Goal: Transaction & Acquisition: Purchase product/service

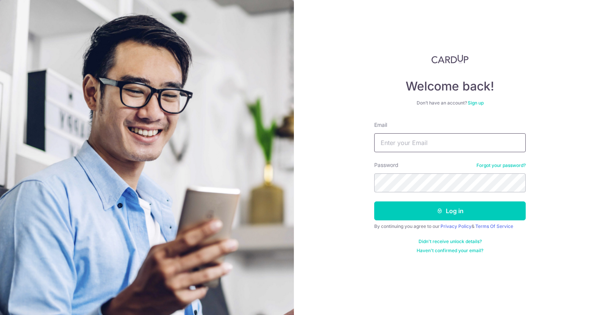
click at [408, 135] on div "Email" at bounding box center [450, 136] width 152 height 31
click at [411, 142] on input "Email" at bounding box center [450, 142] width 152 height 19
type input "[EMAIL_ADDRESS][DOMAIN_NAME]"
click at [374, 202] on button "Log in" at bounding box center [450, 211] width 152 height 19
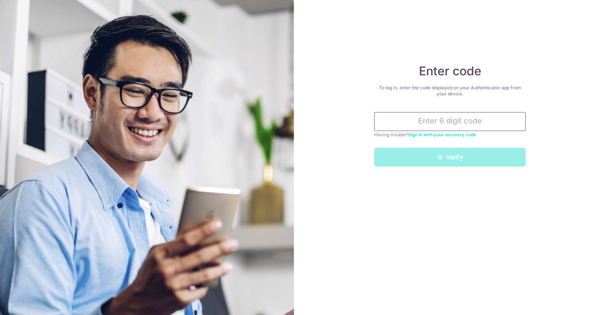
click at [407, 122] on input "text" at bounding box center [450, 121] width 152 height 19
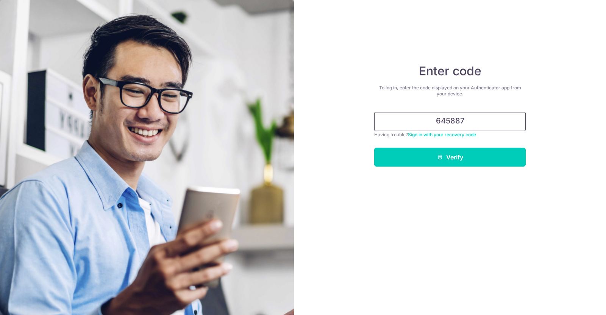
type input "645887"
click at [374, 148] on button "Verify" at bounding box center [450, 157] width 152 height 19
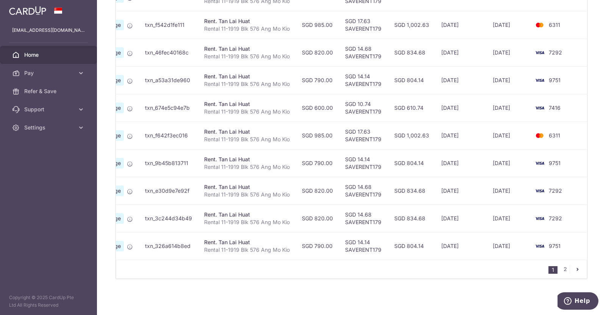
scroll to position [226, 0]
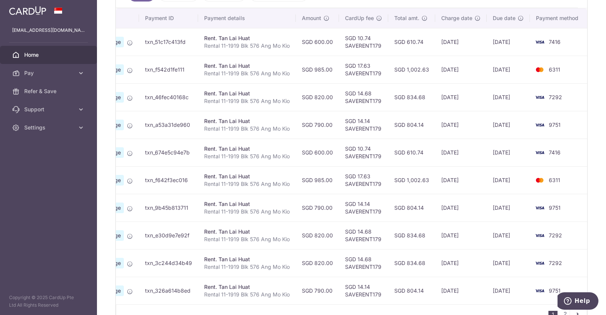
drag, startPoint x: 305, startPoint y: 69, endPoint x: 333, endPoint y: 70, distance: 27.3
click at [333, 70] on td "SGD 985.00" at bounding box center [317, 70] width 43 height 28
click at [333, 77] on td "SGD 985.00" at bounding box center [317, 70] width 43 height 28
drag, startPoint x: 297, startPoint y: 41, endPoint x: 326, endPoint y: 42, distance: 28.8
click at [325, 42] on td "SGD 600.00" at bounding box center [317, 42] width 43 height 28
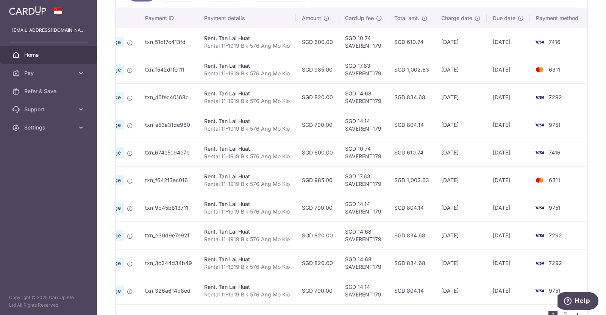
click at [331, 47] on td "SGD 600.00" at bounding box center [317, 42] width 43 height 28
drag, startPoint x: 330, startPoint y: 42, endPoint x: 303, endPoint y: 41, distance: 27.3
click at [303, 41] on td "SGD 600.00" at bounding box center [317, 42] width 43 height 28
click at [303, 44] on td "SGD 600.00" at bounding box center [317, 42] width 43 height 28
drag, startPoint x: 302, startPoint y: 39, endPoint x: 319, endPoint y: 41, distance: 17.1
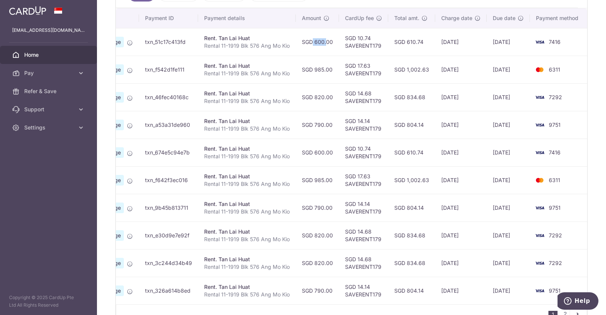
click at [318, 39] on td "SGD 600.00" at bounding box center [317, 42] width 43 height 28
click at [321, 89] on td "SGD 820.00" at bounding box center [317, 97] width 43 height 28
drag, startPoint x: 299, startPoint y: 124, endPoint x: 333, endPoint y: 126, distance: 33.4
click at [333, 126] on td "SGD 790.00" at bounding box center [317, 125] width 43 height 28
drag, startPoint x: 302, startPoint y: 96, endPoint x: 336, endPoint y: 99, distance: 35.0
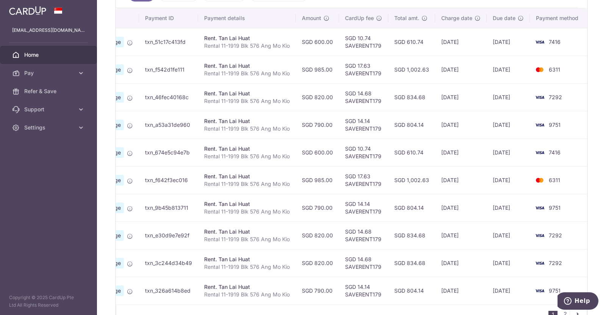
click at [336, 98] on td "SGD 820.00" at bounding box center [317, 97] width 43 height 28
click at [333, 133] on td "SGD 790.00" at bounding box center [317, 125] width 43 height 28
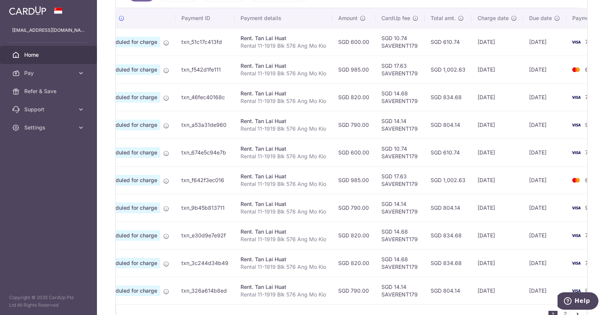
scroll to position [0, 0]
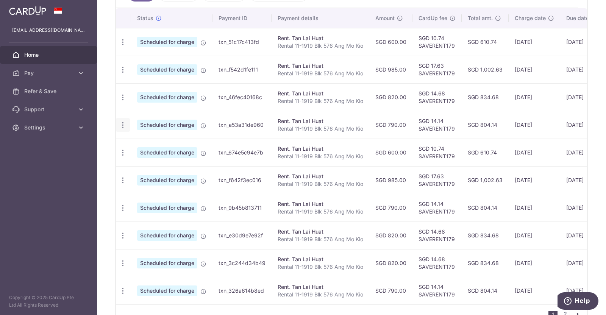
click at [123, 125] on icon "button" at bounding box center [123, 125] width 8 height 8
click at [172, 138] on link "Update payment" at bounding box center [155, 146] width 79 height 18
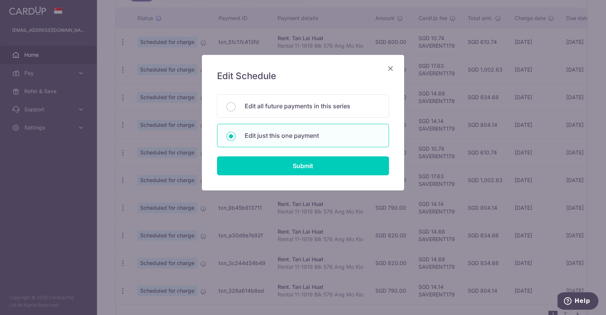
click at [393, 65] on icon "Close" at bounding box center [390, 68] width 9 height 9
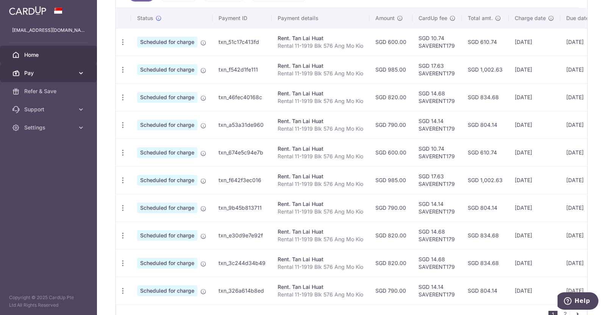
click at [76, 71] on link "Pay" at bounding box center [48, 73] width 97 height 18
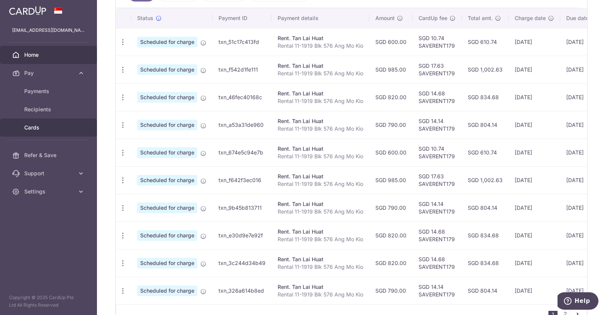
click at [46, 126] on span "Cards" at bounding box center [49, 128] width 50 height 8
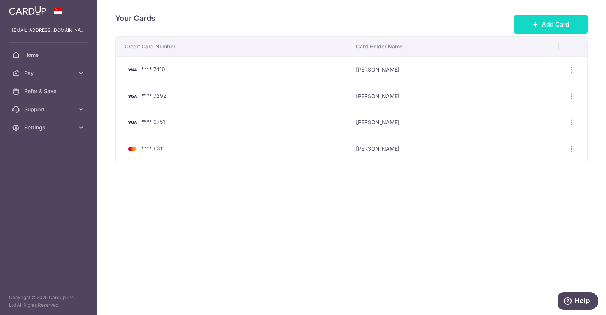
click at [562, 19] on button "Add Card" at bounding box center [551, 24] width 74 height 19
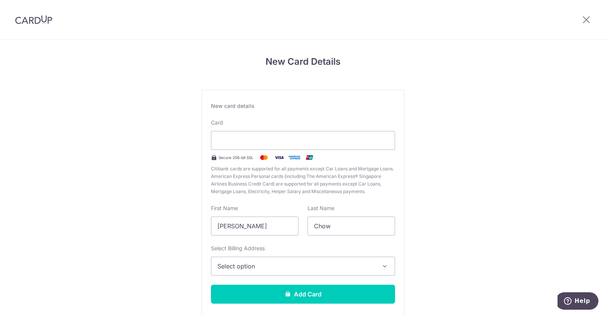
click at [304, 265] on span "Select option" at bounding box center [296, 266] width 158 height 9
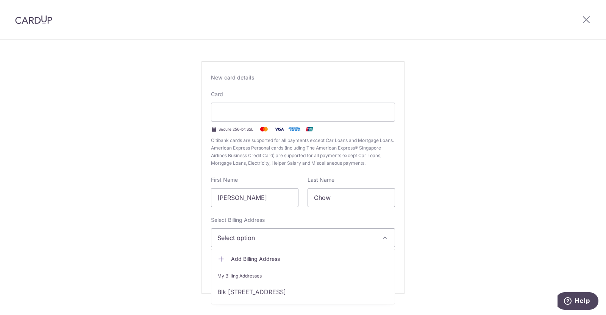
scroll to position [42, 0]
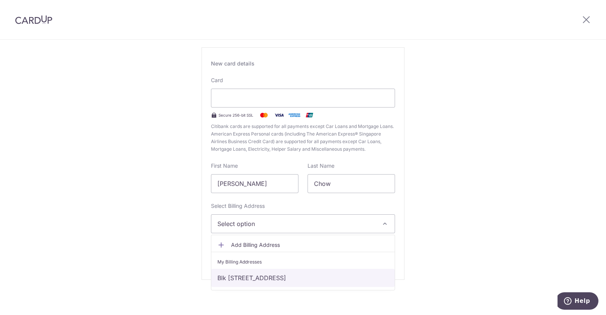
click at [381, 275] on link "Blk 576 Ang Mo Kio Avenue 10 #11-1919, Singapore, Singapore-560576" at bounding box center [302, 278] width 183 height 18
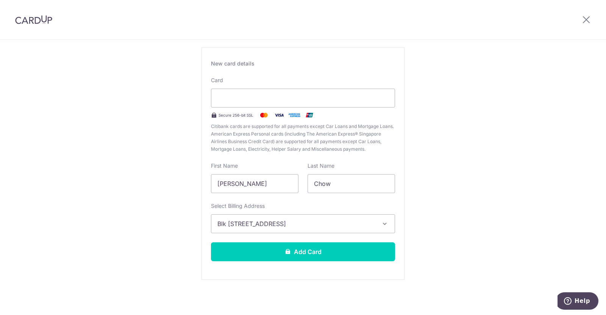
click at [463, 243] on div "New Card Details New card details Card Secure 256-bit SSL Citibank cards are su…" at bounding box center [303, 156] width 606 height 318
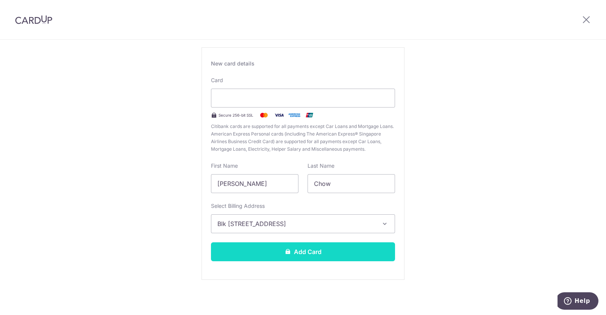
click at [371, 250] on button "Add Card" at bounding box center [303, 251] width 184 height 19
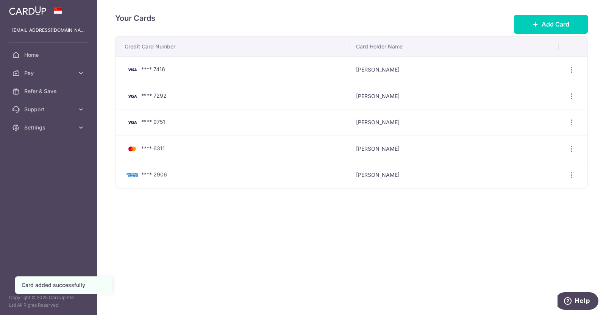
click at [450, 218] on div "Your Cards Add Card Credit Card Number Card Holder Name **** 7416 [PERSON_NAME]…" at bounding box center [351, 157] width 509 height 315
click at [213, 225] on div "Your Cards Add Card Credit Card Number Card Holder Name **** 7416 [PERSON_NAME]…" at bounding box center [351, 157] width 509 height 315
click at [42, 76] on span "Pay" at bounding box center [49, 73] width 50 height 8
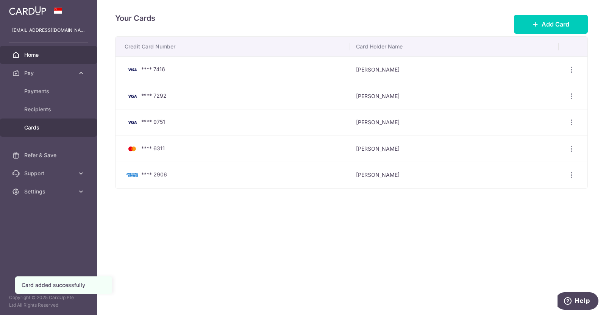
click at [34, 59] on link "Home" at bounding box center [48, 55] width 97 height 18
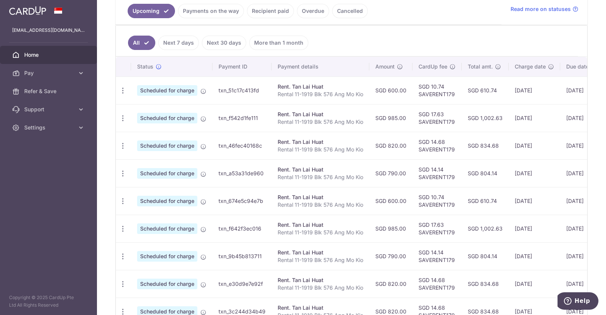
scroll to position [198, 0]
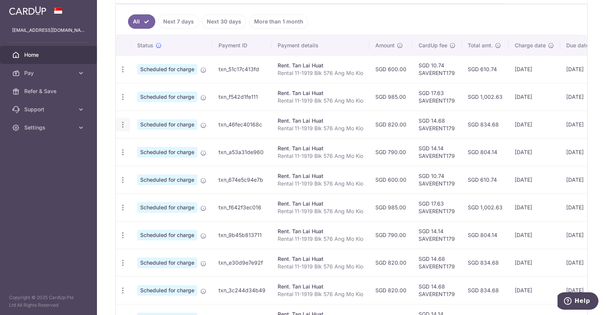
click at [123, 125] on icon "button" at bounding box center [123, 125] width 8 height 8
click at [143, 141] on span "Update payment" at bounding box center [163, 145] width 52 height 9
radio input "true"
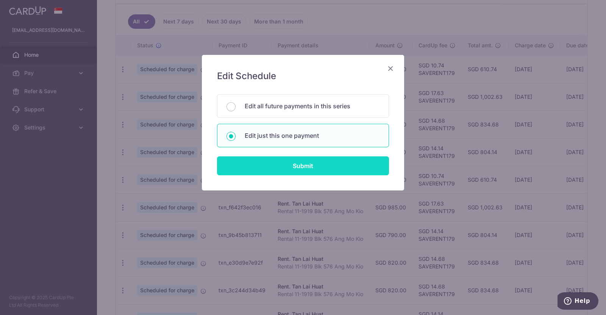
click at [290, 166] on input "Submit" at bounding box center [303, 165] width 172 height 19
radio input "true"
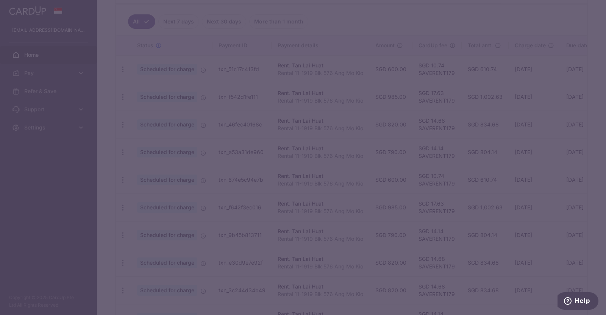
type input "820.00"
type input "[DATE]"
type input "Rental 11-1919 Blk 576 Ang Mo Kio"
type input "SAVERENT179"
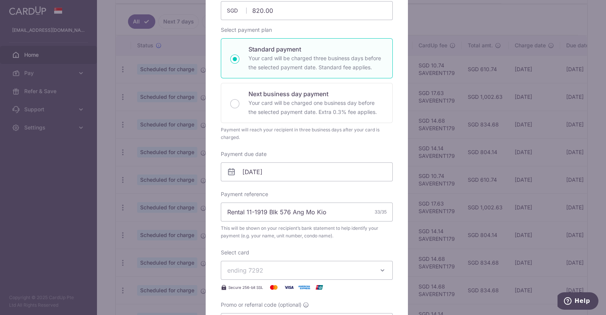
scroll to position [47, 0]
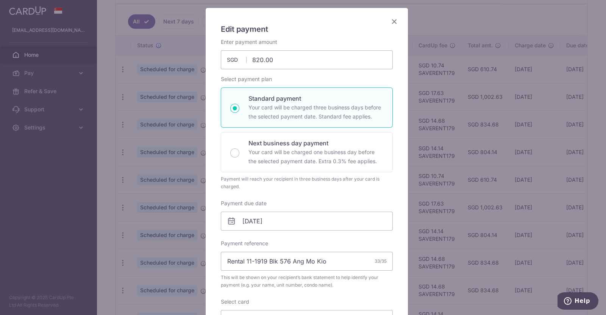
click at [398, 17] on div "Edit payment By clicking apply, you will make changes to all payments to Tan La…" at bounding box center [307, 260] width 202 height 504
click at [393, 20] on icon "Close" at bounding box center [394, 21] width 9 height 9
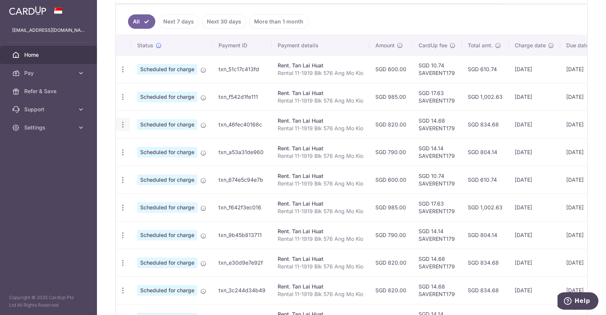
click at [123, 127] on icon "button" at bounding box center [123, 125] width 8 height 8
click at [162, 142] on span "Update payment" at bounding box center [163, 145] width 52 height 9
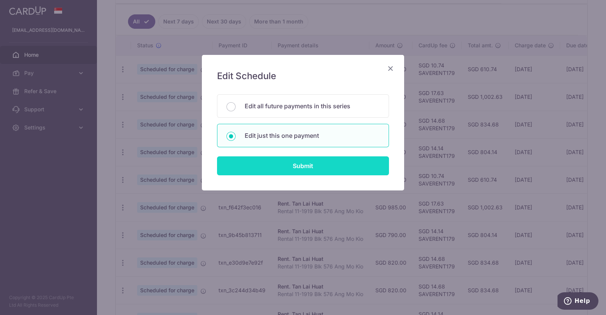
click at [299, 162] on input "Submit" at bounding box center [303, 165] width 172 height 19
radio input "true"
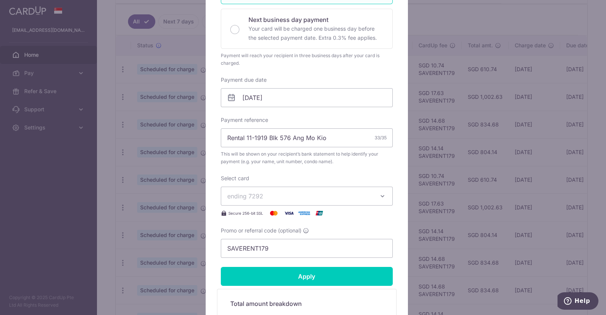
scroll to position [189, 0]
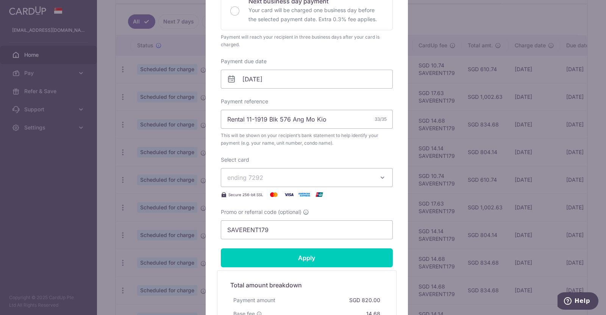
click at [339, 176] on span "ending 7292" at bounding box center [299, 177] width 145 height 9
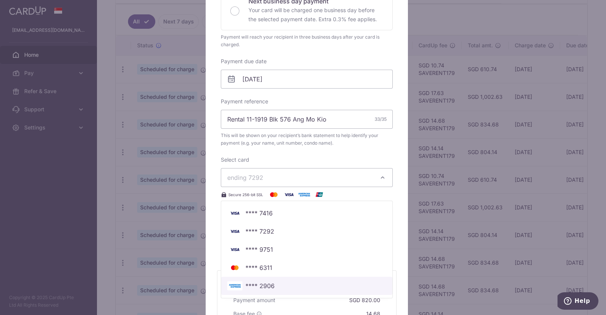
click at [303, 289] on span "**** 2906" at bounding box center [306, 285] width 159 height 9
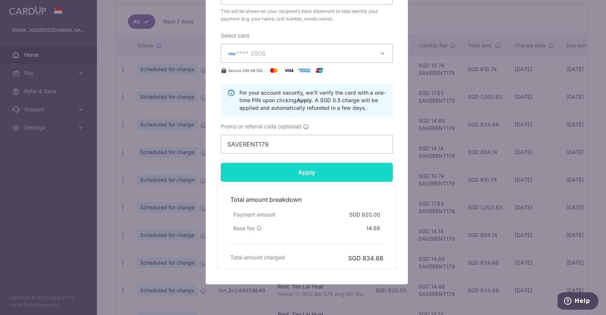
scroll to position [336, 0]
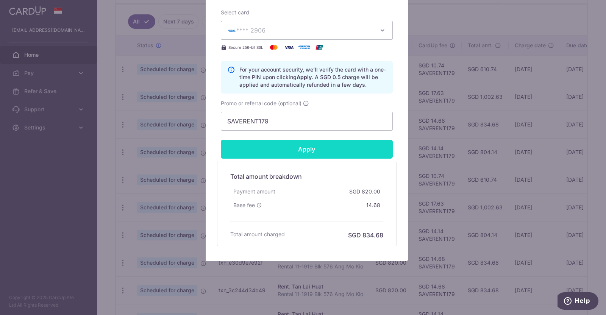
click at [340, 149] on input "Apply" at bounding box center [307, 149] width 172 height 19
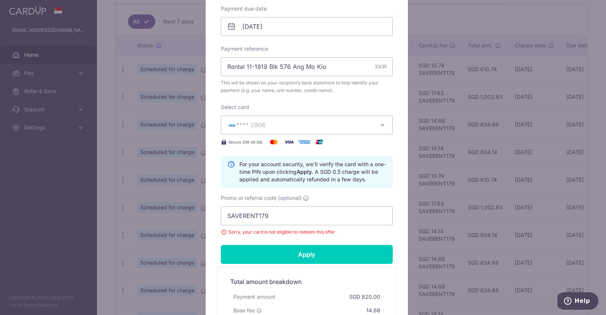
scroll to position [289, 0]
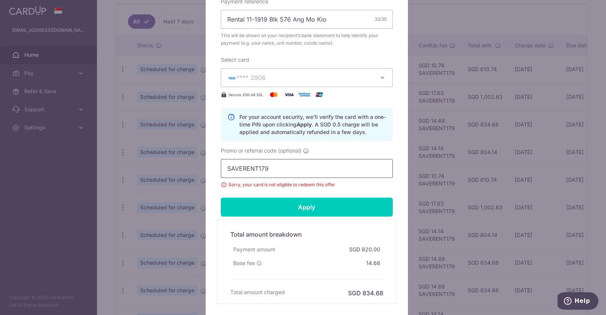
drag, startPoint x: 278, startPoint y: 167, endPoint x: 216, endPoint y: 164, distance: 61.8
click at [210, 167] on div "Edit payment By clicking apply, you will make changes to all payments to Tan La…" at bounding box center [307, 42] width 202 height 553
click at [337, 174] on input "Promo or referral code (optional)" at bounding box center [307, 168] width 172 height 19
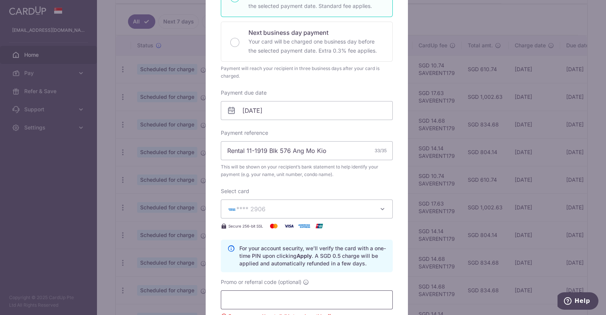
scroll to position [147, 0]
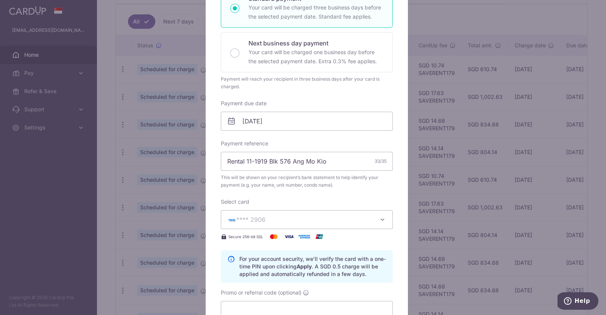
click at [329, 226] on button "**** 2906" at bounding box center [307, 219] width 172 height 19
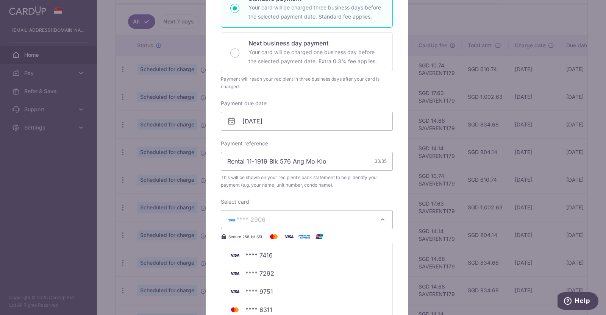
click at [329, 226] on button "**** 2906" at bounding box center [307, 219] width 172 height 19
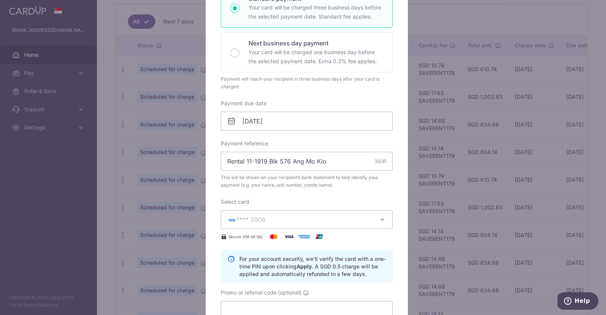
click at [391, 203] on div "Edit payment By clicking apply, you will make changes to all payments to Tan La…" at bounding box center [307, 184] width 202 height 553
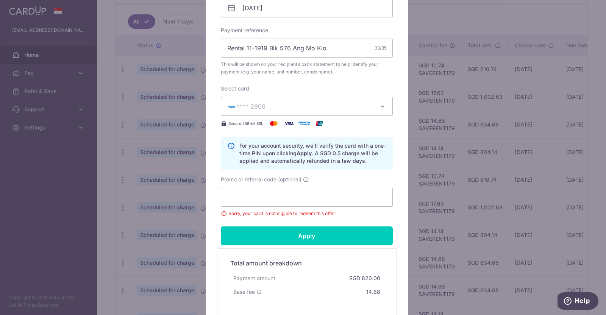
scroll to position [347, 0]
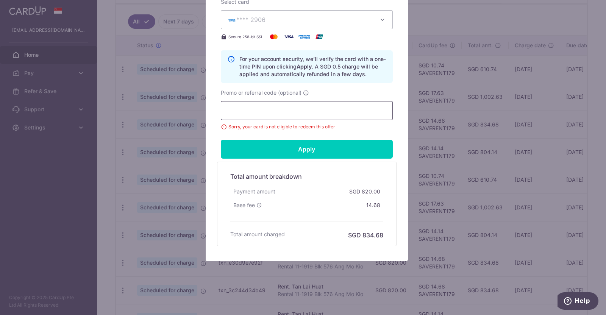
click at [336, 114] on input "Promo or referral code (optional)" at bounding box center [307, 110] width 172 height 19
click at [337, 114] on input "Promo or referral code (optional)" at bounding box center [307, 110] width 172 height 19
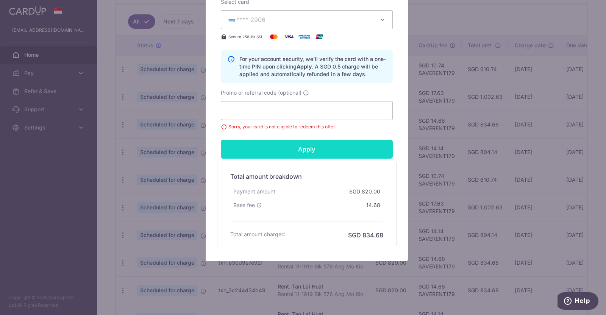
click at [334, 145] on input "Apply" at bounding box center [307, 149] width 172 height 19
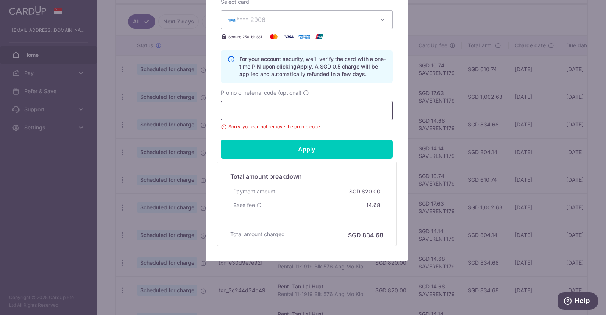
click at [336, 114] on input "Promo or referral code (optional)" at bounding box center [307, 110] width 172 height 19
click at [337, 143] on input "Apply" at bounding box center [307, 149] width 172 height 19
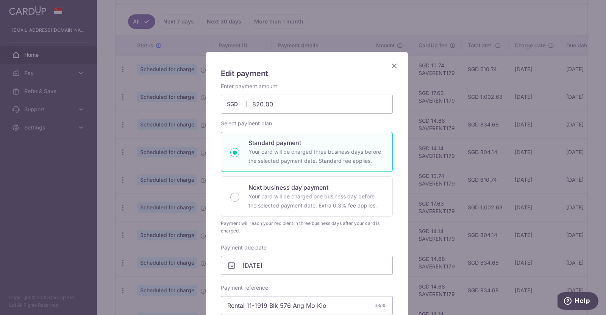
scroll to position [0, 0]
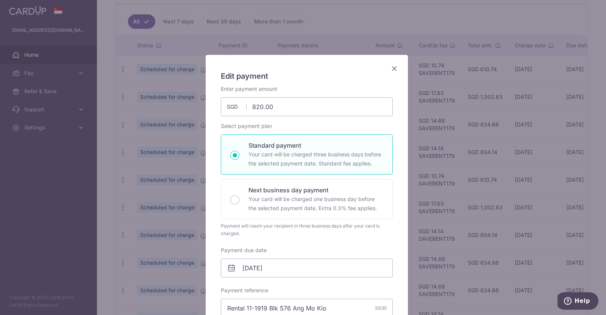
click at [390, 67] on icon "Close" at bounding box center [394, 68] width 9 height 9
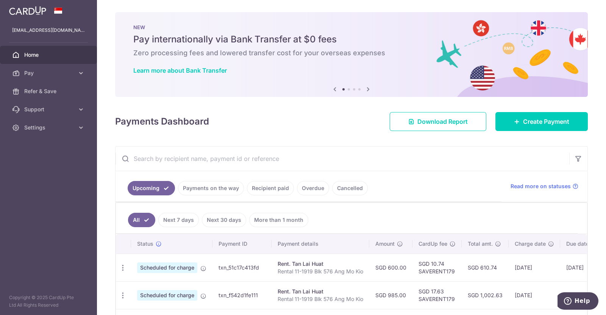
scroll to position [198, 0]
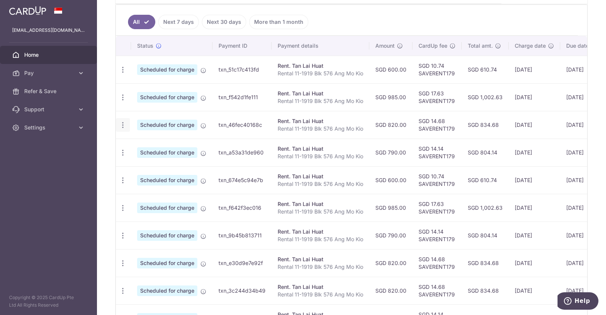
click at [122, 124] on icon "button" at bounding box center [123, 125] width 8 height 8
click at [360, 129] on p "Rental 11-1919 Blk 576 Ang Mo Kio" at bounding box center [321, 129] width 86 height 8
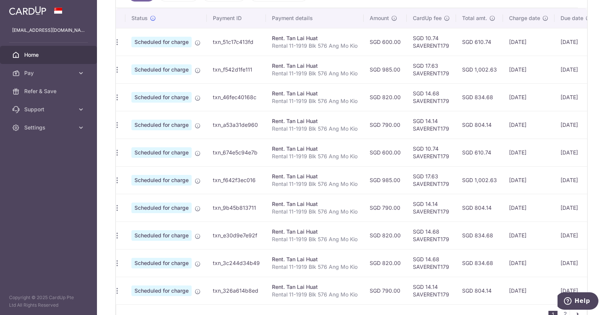
scroll to position [0, 0]
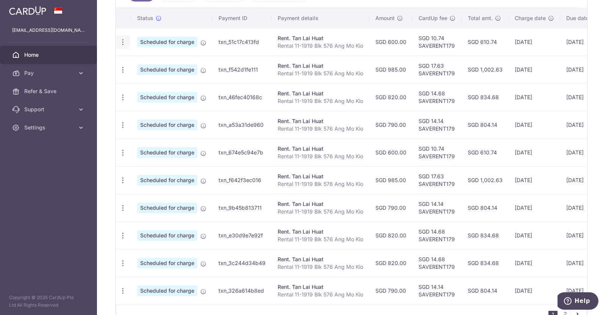
click at [121, 39] on icon "button" at bounding box center [123, 42] width 8 height 8
click at [152, 62] on span "Update payment" at bounding box center [163, 62] width 52 height 9
radio input "true"
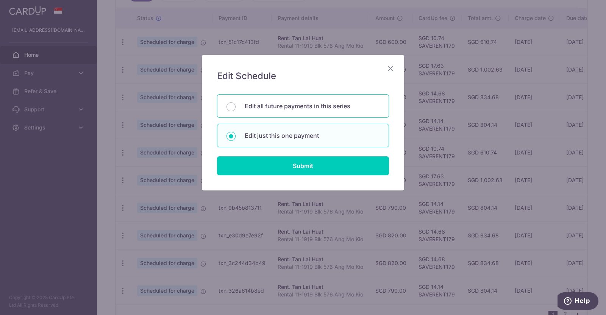
click at [280, 108] on p "Edit all future payments in this series" at bounding box center [312, 106] width 135 height 9
click at [236, 108] on input "Edit all future payments in this series" at bounding box center [231, 106] width 9 height 9
radio input "true"
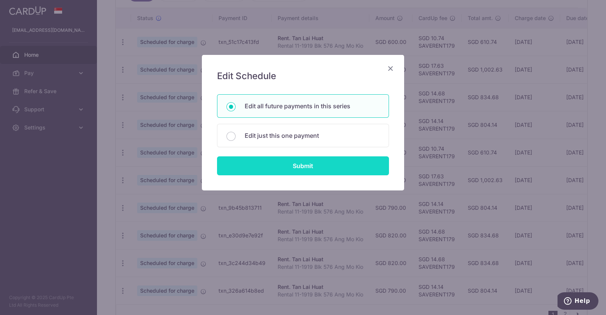
click at [303, 166] on input "Submit" at bounding box center [303, 165] width 172 height 19
radio input "true"
type input "600.00"
type input "Rental 11-1919 Blk 576 Ang Mo Kio"
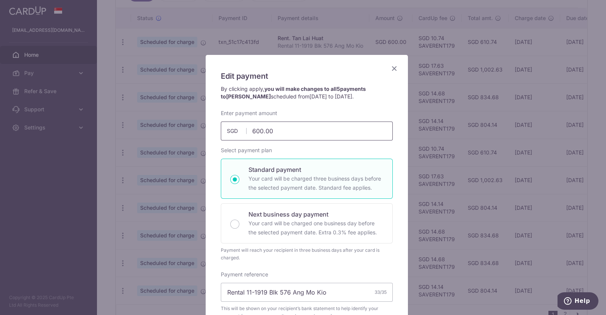
drag, startPoint x: 293, startPoint y: 134, endPoint x: 139, endPoint y: 123, distance: 154.9
click at [139, 123] on div "Edit payment By clicking apply, you will make changes to all 5 payments to Tan …" at bounding box center [303, 157] width 606 height 315
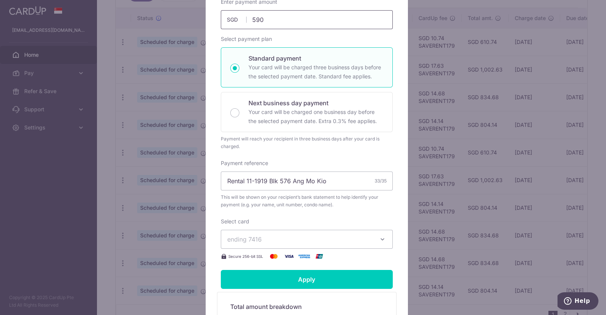
scroll to position [205, 0]
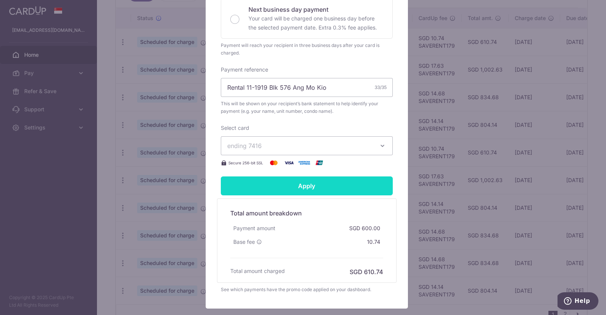
type input "590.00"
click at [347, 187] on input "Apply" at bounding box center [307, 186] width 172 height 19
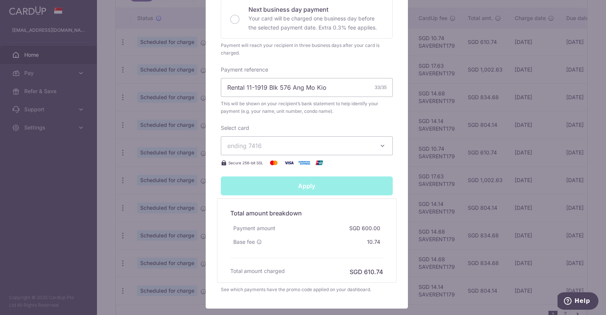
type input "Successfully Applied"
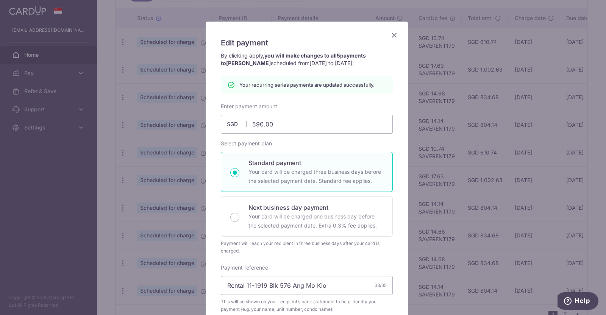
scroll to position [0, 0]
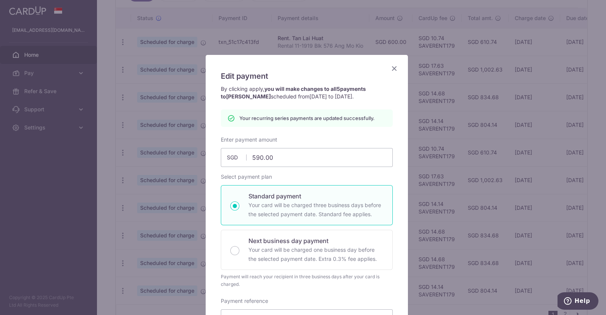
click at [390, 65] on icon "Close" at bounding box center [394, 68] width 9 height 9
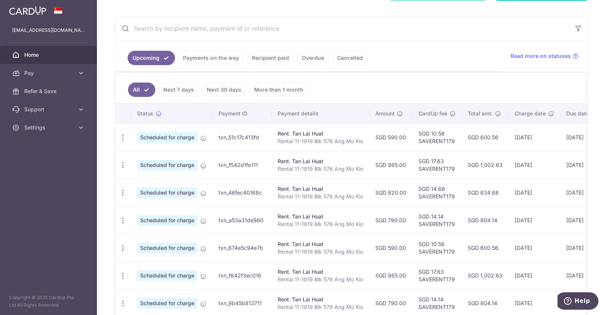
scroll to position [198, 0]
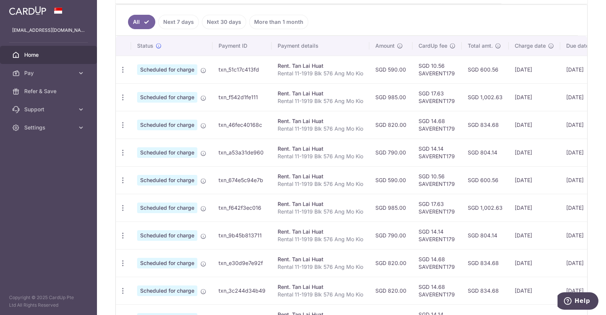
click at [347, 121] on div "Rent. Tan Lai Huat" at bounding box center [321, 121] width 86 height 8
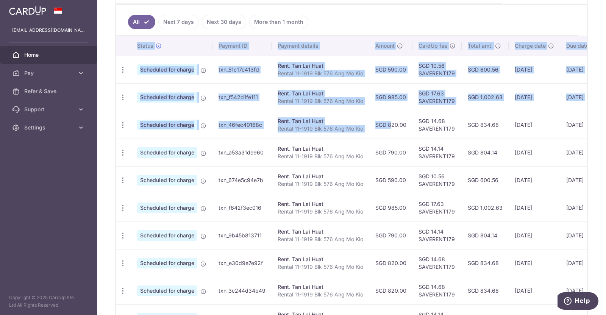
scroll to position [0, 73]
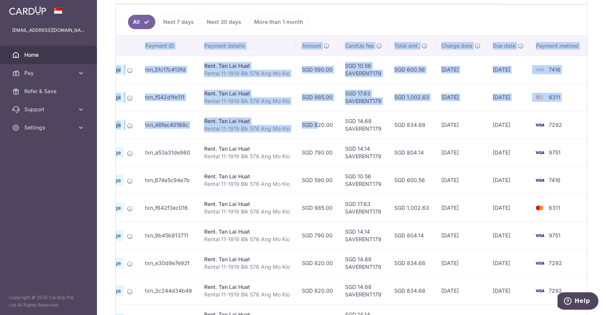
drag, startPoint x: 381, startPoint y: 124, endPoint x: 604, endPoint y: 127, distance: 223.5
click at [605, 127] on div "× Pause Schedule Pause all future payments in this series Pause just this one p…" at bounding box center [351, 157] width 509 height 315
click at [573, 129] on td "7292" at bounding box center [559, 125] width 58 height 28
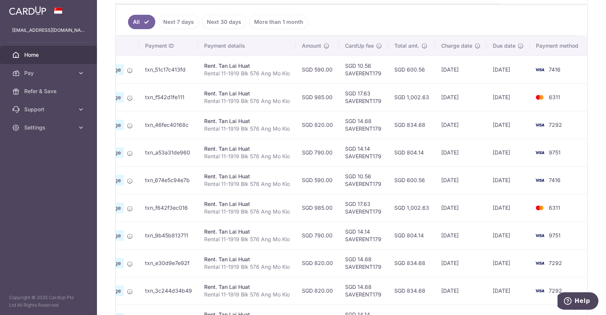
click at [331, 149] on td "SGD 790.00" at bounding box center [317, 153] width 43 height 28
drag, startPoint x: 308, startPoint y: 97, endPoint x: 339, endPoint y: 97, distance: 31.4
click at [339, 97] on tr "Update payment Cancel payment Scheduled for charge txn_f542d1fe111 Rent. Tan La…" at bounding box center [314, 97] width 545 height 28
click at [339, 109] on td "SGD 17.63 SAVERENT179" at bounding box center [363, 97] width 49 height 28
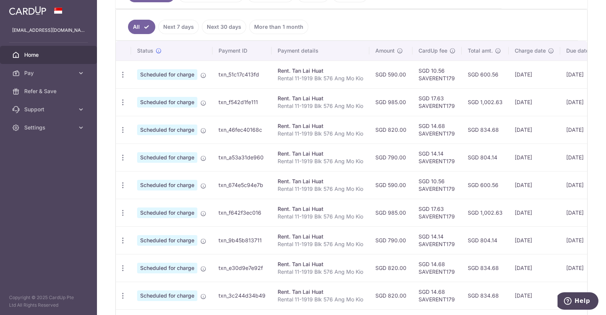
scroll to position [178, 0]
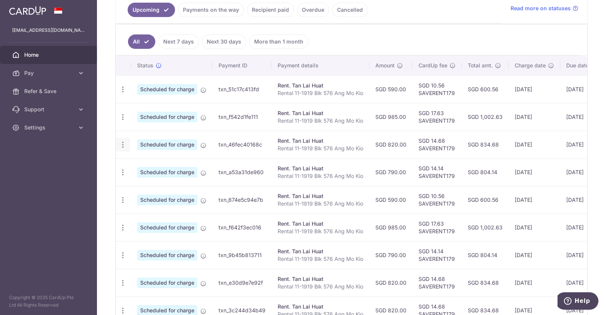
click at [123, 141] on icon "button" at bounding box center [123, 145] width 8 height 8
click at [415, 38] on ul "All Next 7 days Next 30 days More than 1 month" at bounding box center [347, 40] width 462 height 31
click at [126, 141] on icon "button" at bounding box center [123, 145] width 8 height 8
click at [159, 183] on span "Cancel payment" at bounding box center [163, 184] width 51 height 9
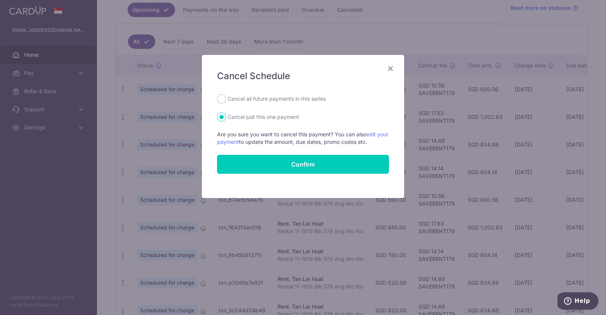
drag, startPoint x: 280, startPoint y: 165, endPoint x: 355, endPoint y: 57, distance: 131.0
click at [355, 57] on div "Cancel Schedule Cancel all future payments in this series Cancel just this one …" at bounding box center [303, 126] width 202 height 143
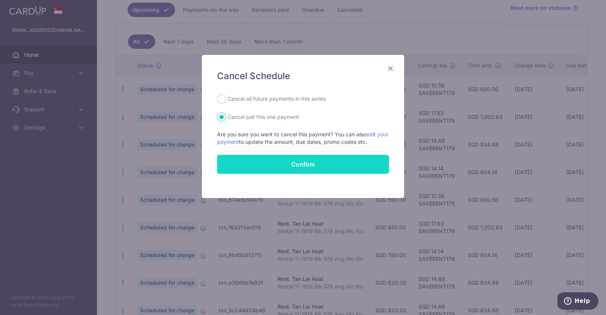
click at [322, 168] on button "Confirm" at bounding box center [303, 164] width 172 height 19
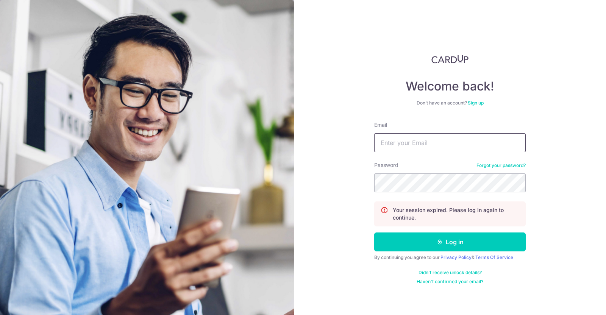
click at [409, 141] on input "Email" at bounding box center [450, 142] width 152 height 19
type input "[EMAIL_ADDRESS][DOMAIN_NAME]"
click at [374, 233] on button "Log in" at bounding box center [450, 242] width 152 height 19
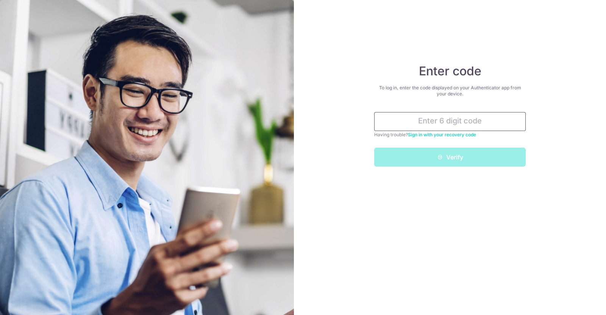
click at [454, 113] on input "text" at bounding box center [450, 121] width 152 height 19
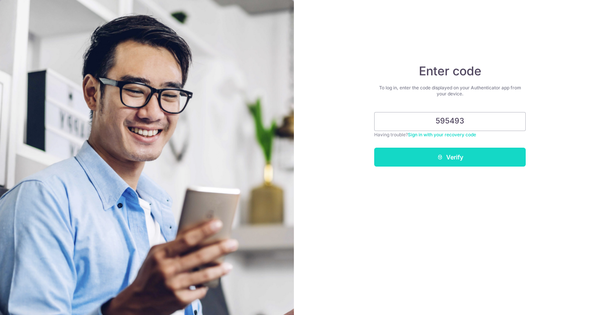
type input "595493"
click at [482, 159] on button "Verify" at bounding box center [450, 157] width 152 height 19
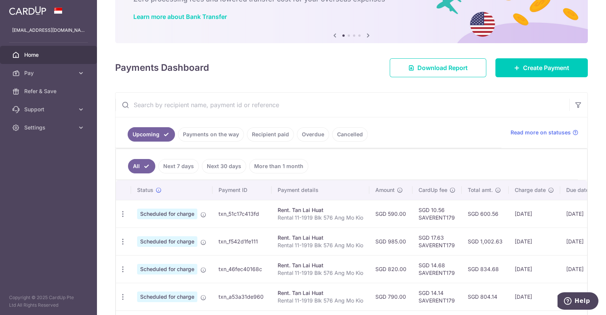
scroll to position [189, 0]
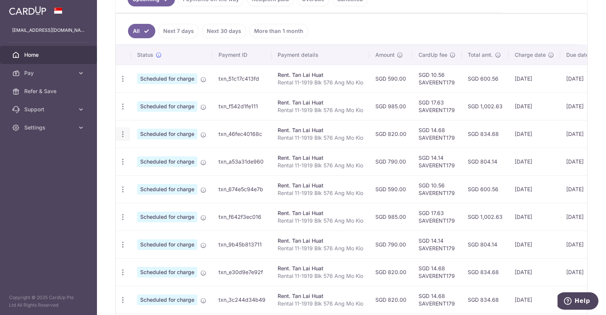
click at [121, 134] on icon "button" at bounding box center [123, 134] width 8 height 8
click at [155, 172] on span "Cancel payment" at bounding box center [163, 173] width 51 height 9
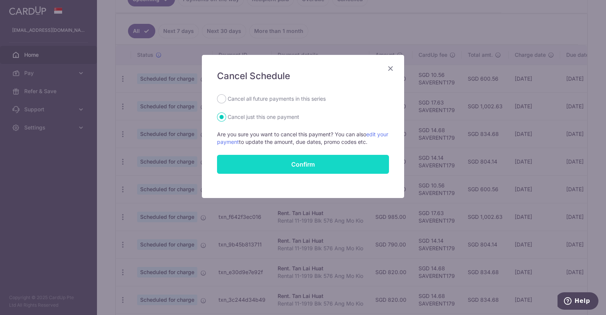
click at [288, 164] on button "Confirm" at bounding box center [303, 164] width 172 height 19
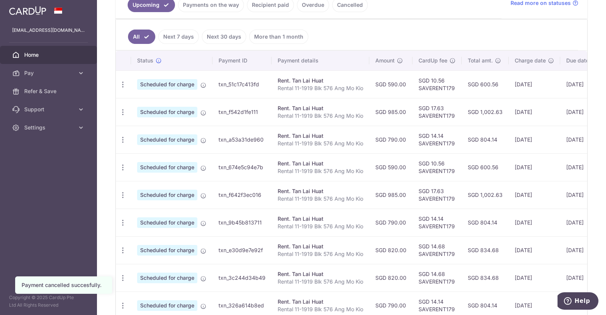
scroll to position [198, 0]
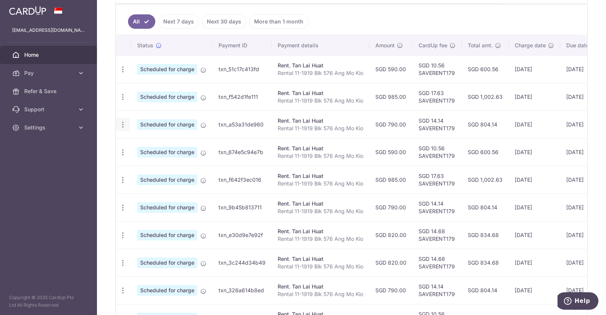
click at [119, 125] on icon "button" at bounding box center [123, 125] width 8 height 8
click at [161, 162] on span "Cancel payment" at bounding box center [163, 163] width 51 height 9
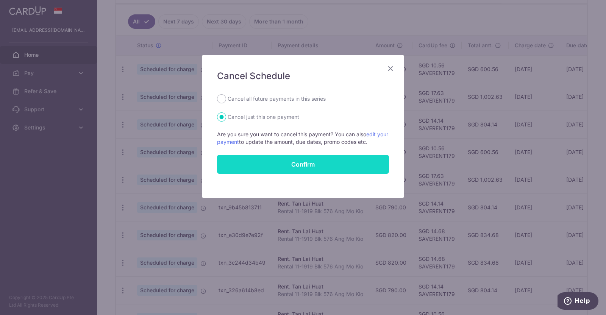
click at [322, 159] on button "Confirm" at bounding box center [303, 164] width 172 height 19
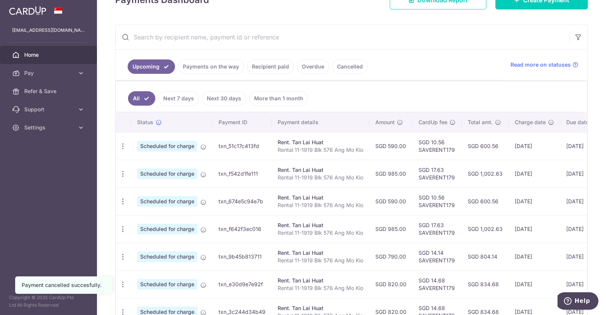
scroll to position [142, 0]
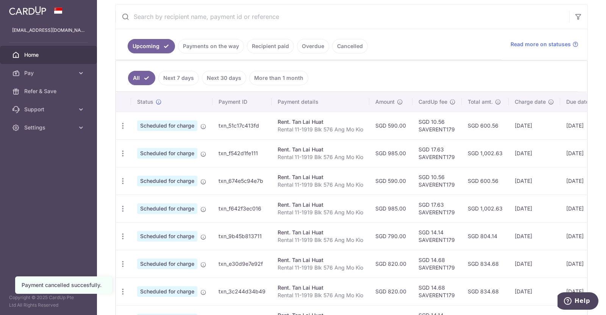
drag, startPoint x: 406, startPoint y: 155, endPoint x: 381, endPoint y: 154, distance: 24.6
click at [381, 154] on td "SGD 985.00" at bounding box center [390, 153] width 43 height 28
drag, startPoint x: 400, startPoint y: 203, endPoint x: 384, endPoint y: 194, distance: 19.0
click at [381, 198] on td "SGD 985.00" at bounding box center [390, 209] width 43 height 28
click at [416, 58] on ul "Upcoming Payments on the way Recipient paid Overdue Cancelled" at bounding box center [309, 44] width 386 height 31
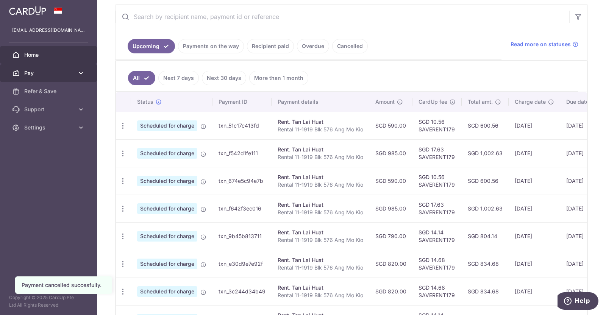
click at [84, 75] on icon at bounding box center [81, 73] width 8 height 8
click at [413, 26] on input "text" at bounding box center [343, 17] width 454 height 24
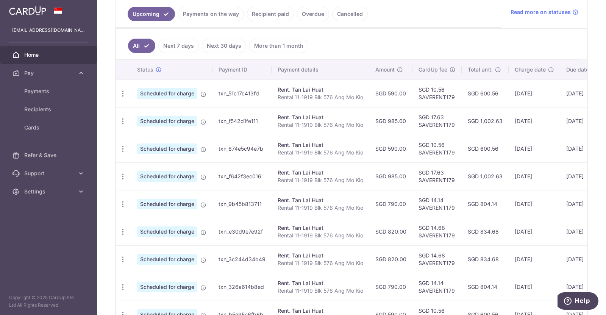
scroll to position [189, 0]
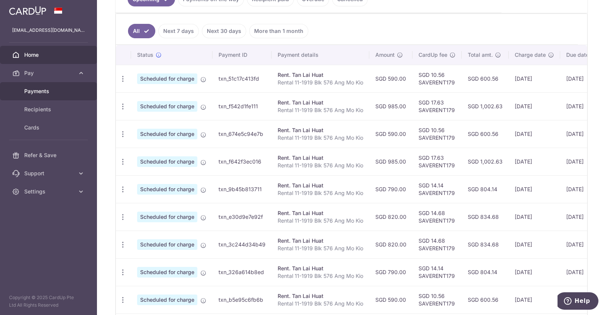
click at [55, 91] on span "Payments" at bounding box center [49, 91] width 50 height 8
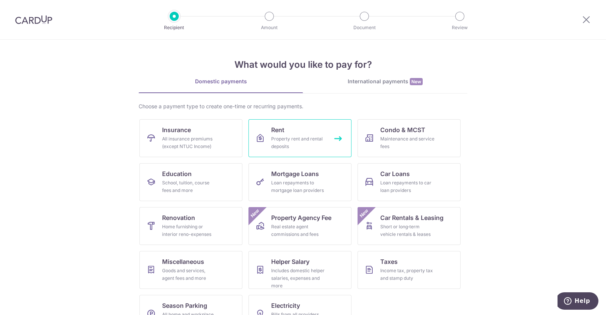
click at [300, 134] on link "Rent Property rent and rental deposits" at bounding box center [299, 138] width 103 height 38
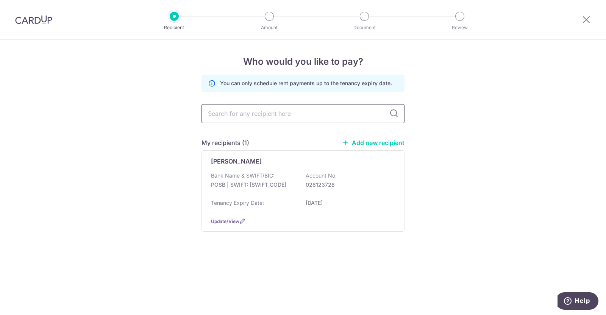
click at [307, 117] on input "text" at bounding box center [303, 113] width 203 height 19
click at [373, 192] on div "Bank Name & SWIFT/BIC: POSB | SWIFT: DBSSSGSGXXX Account No: 028123728" at bounding box center [303, 184] width 184 height 24
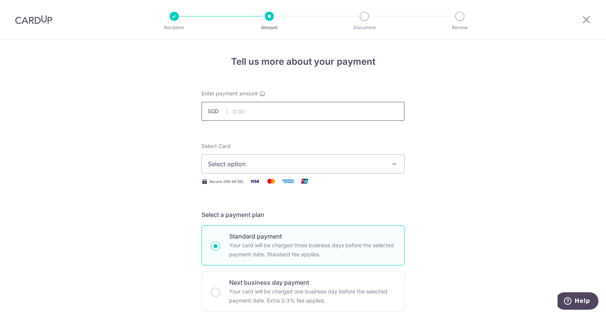
click at [290, 114] on input "text" at bounding box center [303, 111] width 203 height 19
type input "2,025.00"
click at [356, 173] on button "Select option" at bounding box center [303, 164] width 203 height 19
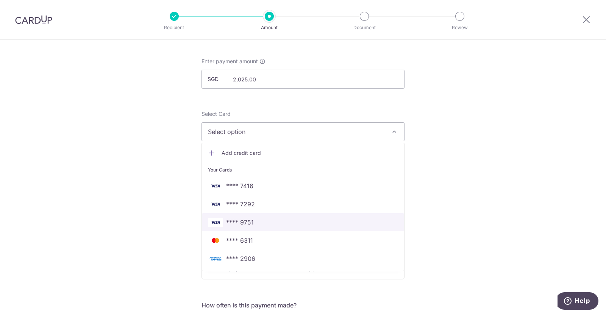
scroll to position [47, 0]
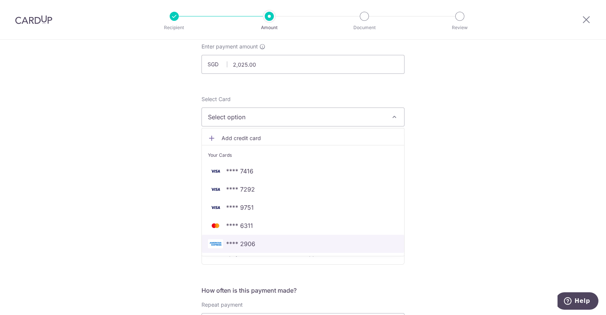
click at [295, 244] on span "**** 2906" at bounding box center [303, 243] width 190 height 9
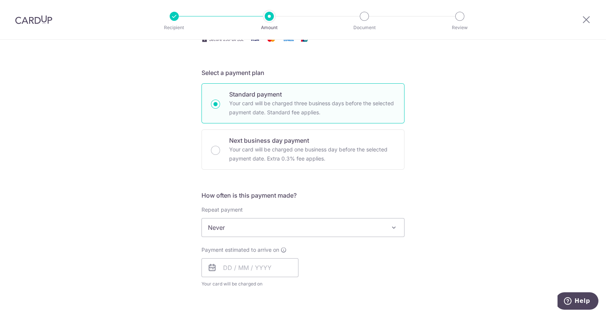
scroll to position [189, 0]
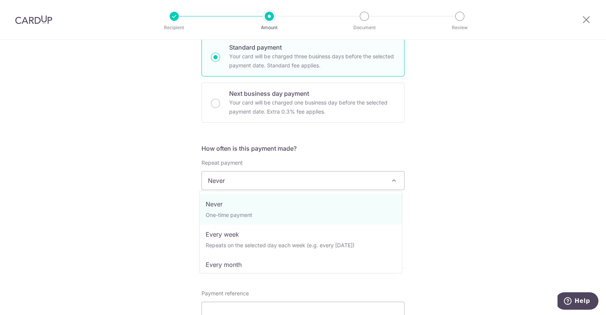
click at [311, 186] on span "Never" at bounding box center [303, 181] width 202 height 18
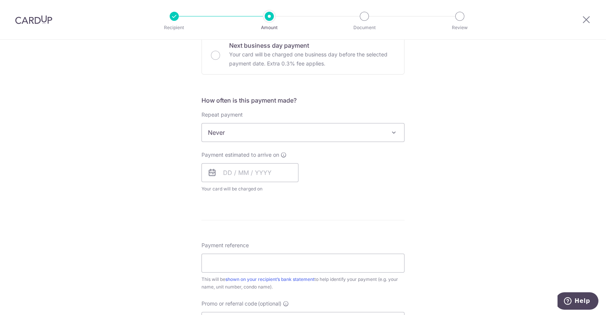
scroll to position [284, 0]
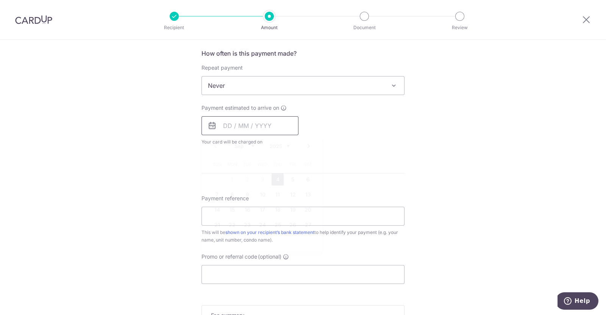
click at [261, 125] on input "text" at bounding box center [250, 125] width 97 height 19
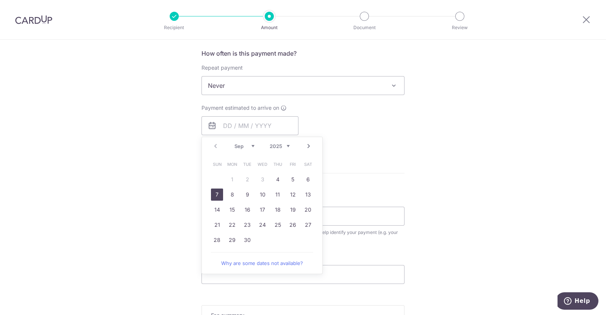
click at [213, 196] on link "7" at bounding box center [217, 195] width 12 height 12
type input "[DATE]"
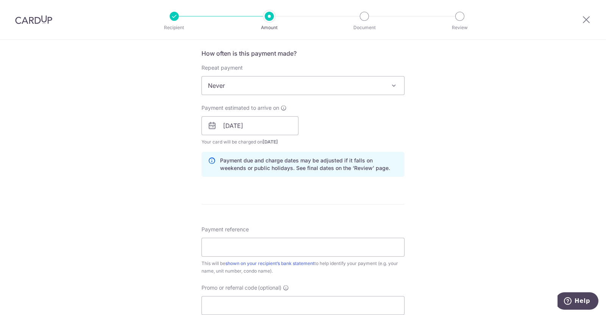
click at [439, 195] on div "Tell us more about your payment Enter payment amount SGD 2,025.00 2025.00 Selec…" at bounding box center [303, 114] width 606 height 716
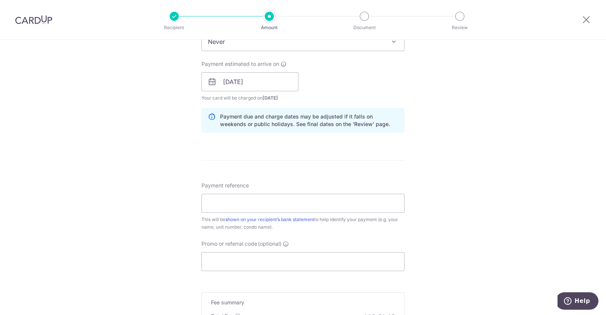
scroll to position [378, 0]
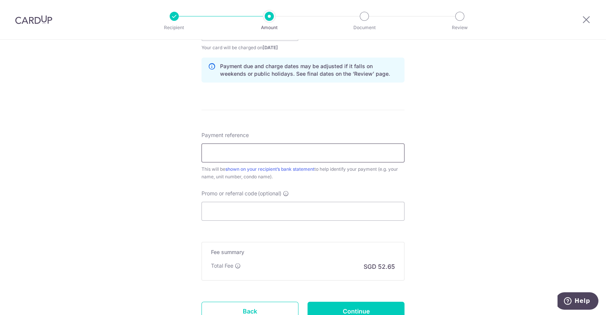
click at [309, 153] on input "Payment reference" at bounding box center [303, 153] width 203 height 19
click at [256, 156] on input "Payment reference" at bounding box center [303, 153] width 203 height 19
type input "Rental 11-1919 Blk 576 Ang Mo Kio"
click at [487, 183] on div "Tell us more about your payment Enter payment amount SGD 2,025.00 2025.00 Selec…" at bounding box center [303, 19] width 606 height 716
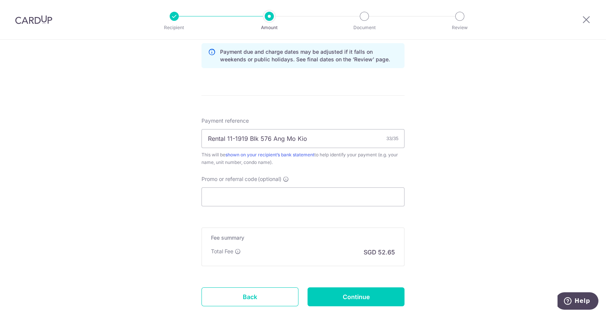
scroll to position [426, 0]
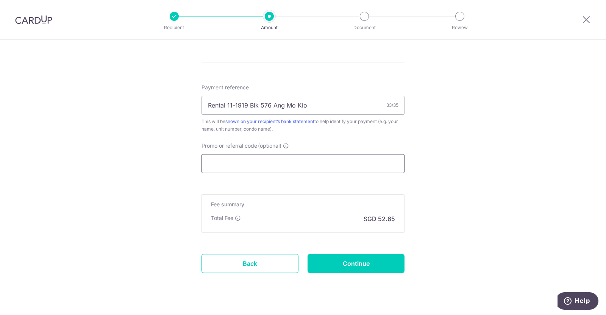
click at [340, 166] on input "Promo or referral code (optional)" at bounding box center [303, 163] width 203 height 19
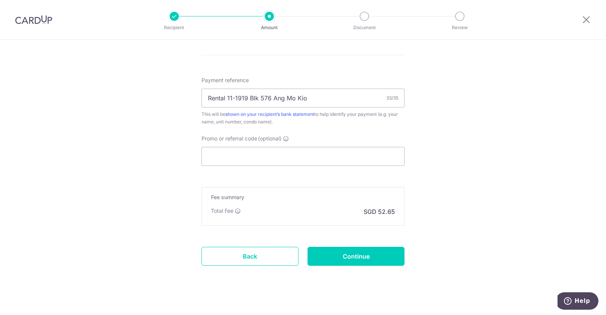
scroll to position [440, 0]
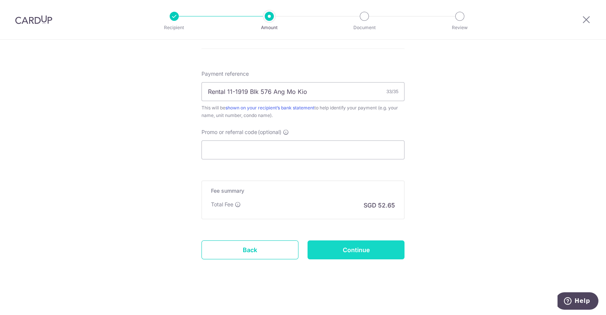
click at [396, 248] on input "Continue" at bounding box center [356, 250] width 97 height 19
type input "Create Schedule"
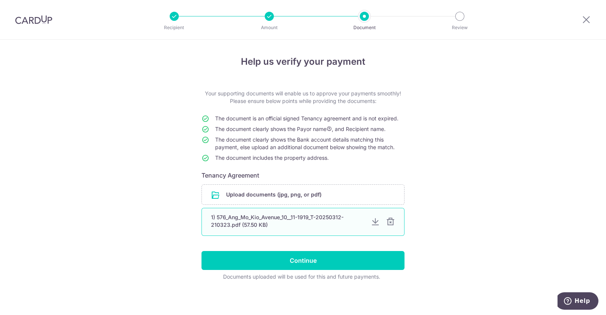
click at [253, 219] on div "1) 576_Ang_Mo_Kio_Avenue_10__11-1919_T-20250312-210323.pdf (57.50 KB)" at bounding box center [288, 221] width 154 height 15
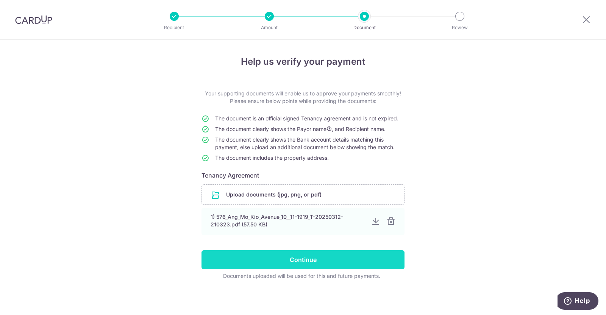
click at [332, 258] on input "Continue" at bounding box center [303, 259] width 203 height 19
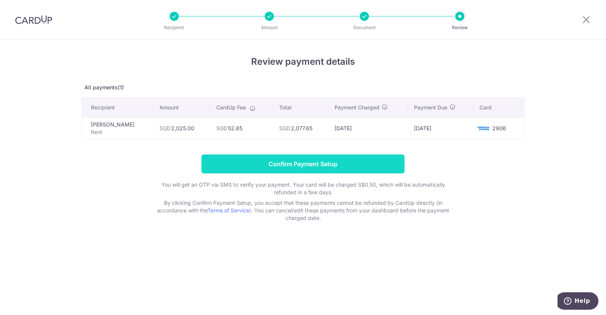
click at [376, 169] on input "Confirm Payment Setup" at bounding box center [303, 164] width 203 height 19
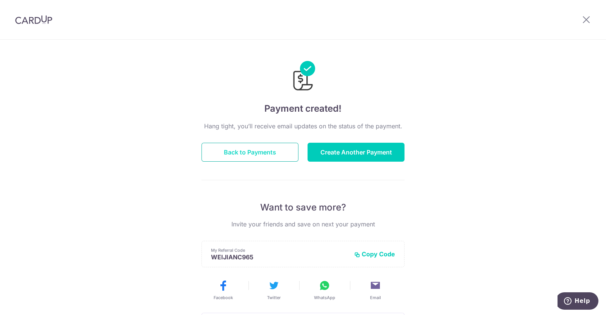
click at [272, 154] on button "Back to Payments" at bounding box center [250, 152] width 97 height 19
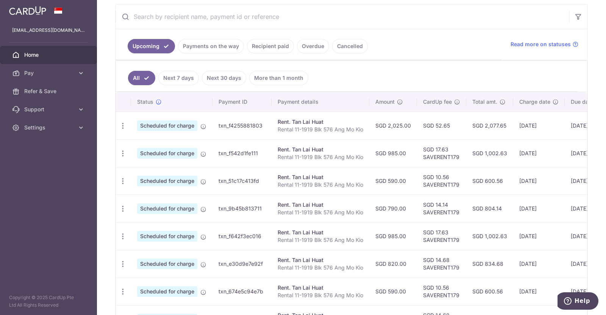
scroll to position [189, 0]
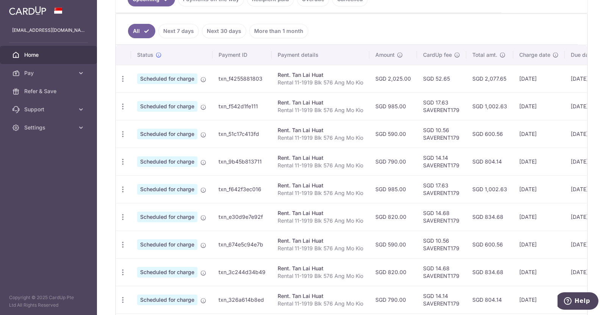
drag, startPoint x: 449, startPoint y: 80, endPoint x: 370, endPoint y: 77, distance: 78.5
click at [370, 77] on tr "Update payment Cancel payment Scheduled for charge txn_f4255881803 Rent. Tan La…" at bounding box center [391, 79] width 550 height 28
click at [438, 85] on td "SGD 52.65" at bounding box center [441, 79] width 49 height 28
click at [439, 87] on td "SGD 52.65" at bounding box center [441, 79] width 49 height 28
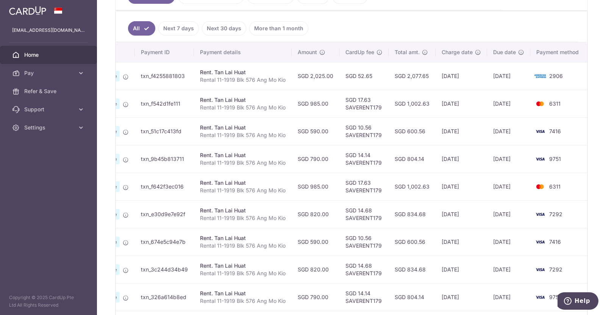
scroll to position [178, 0]
